Goal: Navigation & Orientation: Find specific page/section

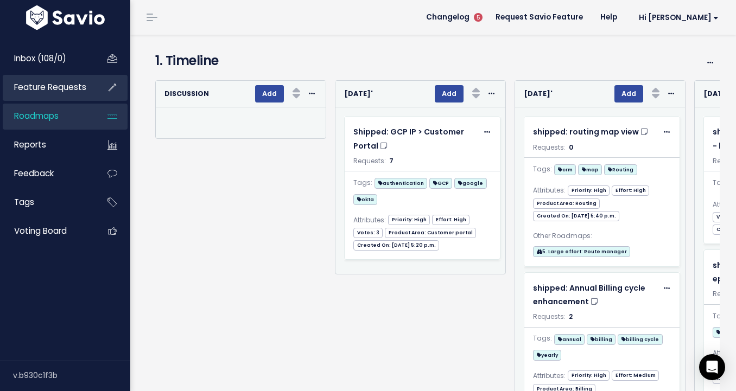
click at [56, 86] on span "Feature Requests" at bounding box center [50, 86] width 72 height 11
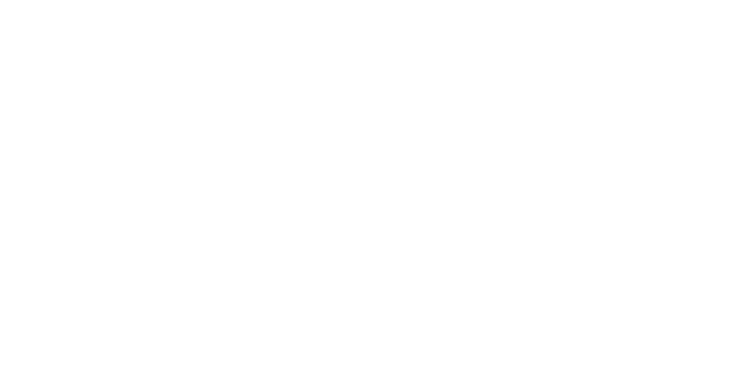
scroll to position [0, 13]
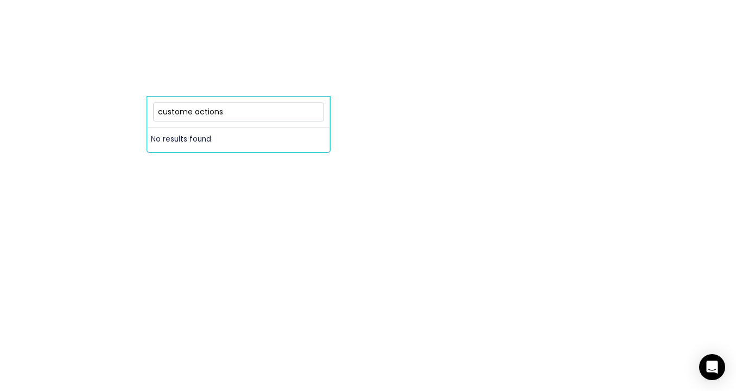
click at [191, 111] on input "custome actions" at bounding box center [238, 112] width 171 height 19
type input "custom actions"
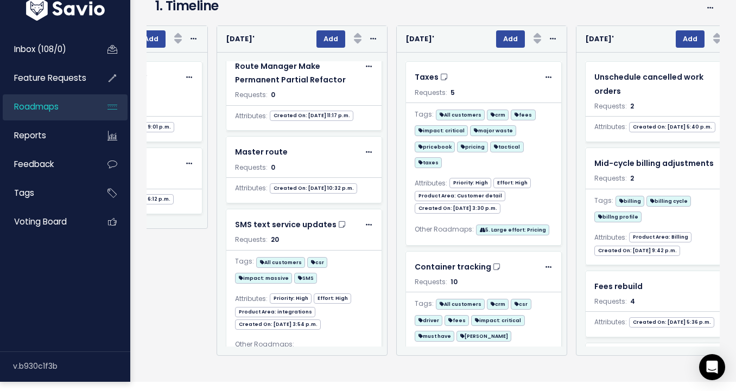
scroll to position [691, 0]
